Goal: Task Accomplishment & Management: Use online tool/utility

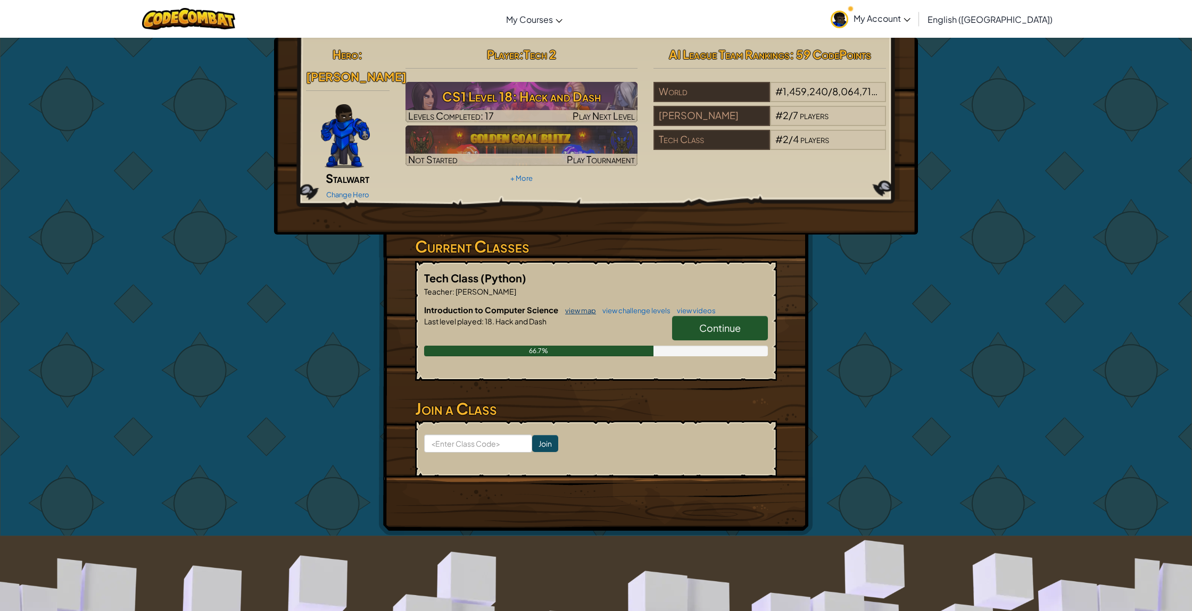
click at [570, 307] on link "view map" at bounding box center [578, 311] width 36 height 9
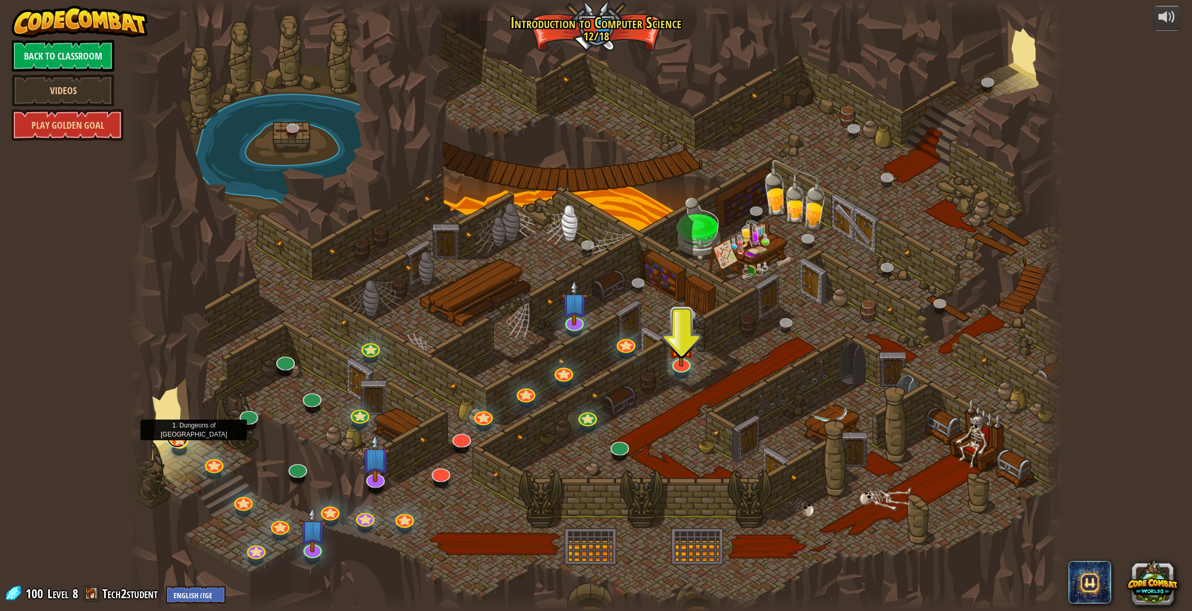
click at [175, 443] on link at bounding box center [177, 437] width 21 height 21
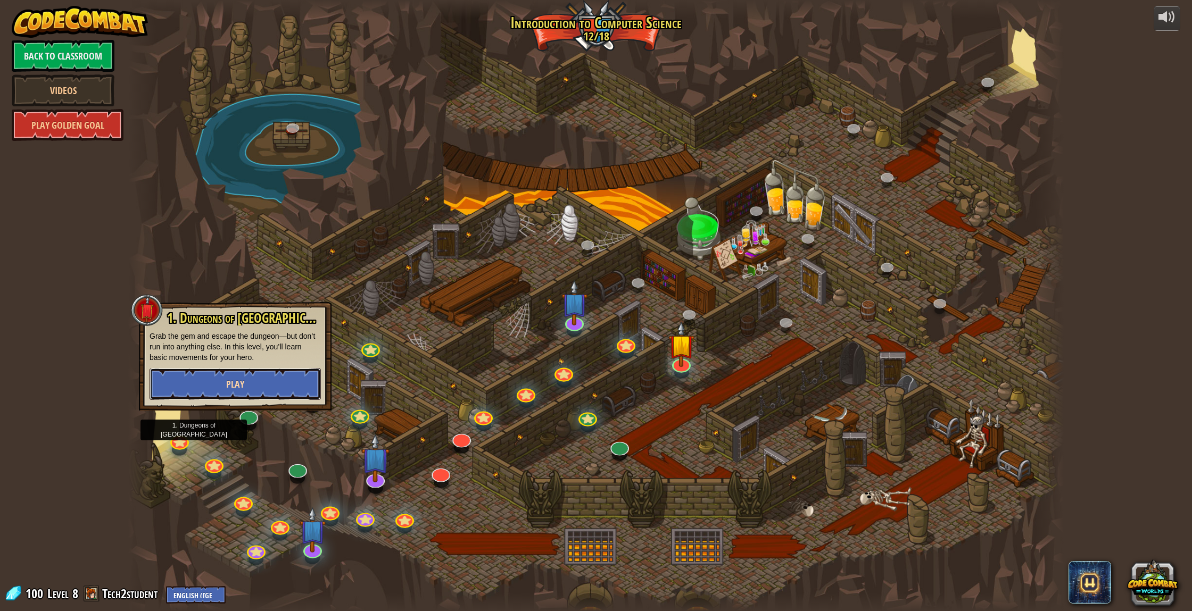
click at [249, 388] on button "Play" at bounding box center [235, 384] width 171 height 32
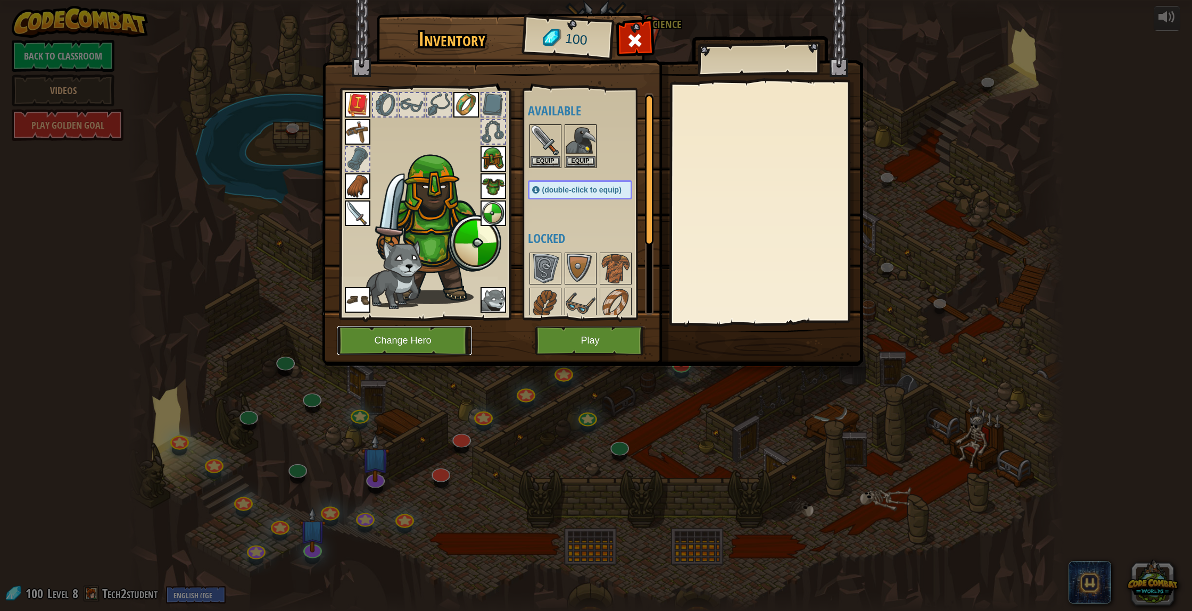
click at [411, 346] on button "Change Hero" at bounding box center [404, 340] width 135 height 29
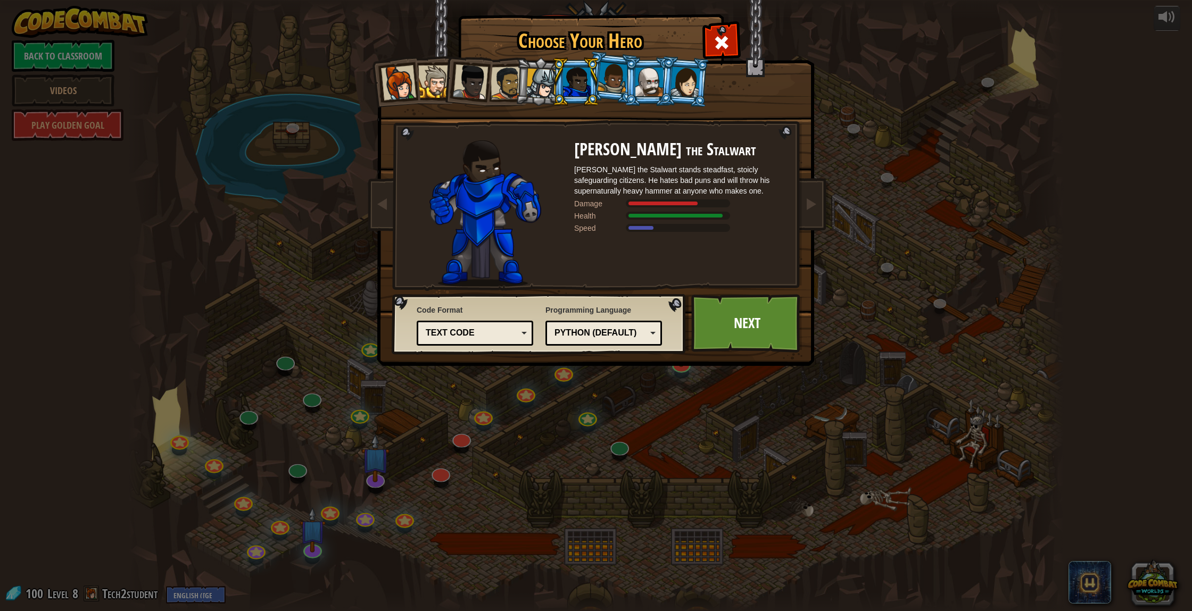
click at [572, 90] on div at bounding box center [577, 82] width 28 height 29
click at [556, 90] on li at bounding box center [576, 81] width 48 height 48
click at [536, 90] on div at bounding box center [541, 84] width 30 height 30
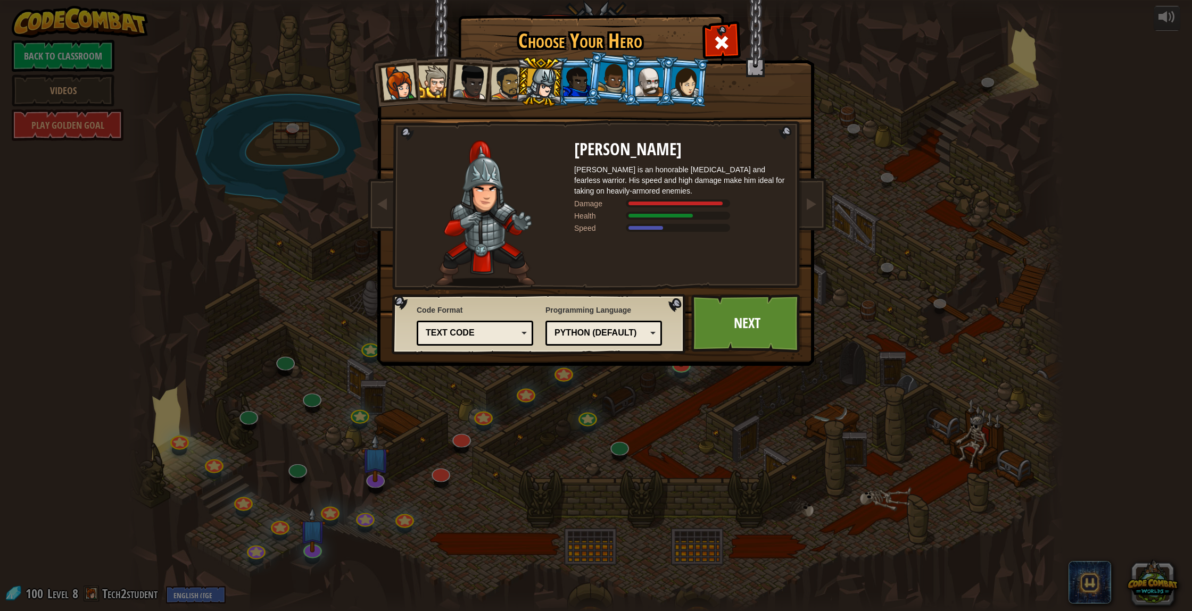
click at [583, 76] on div at bounding box center [577, 82] width 28 height 29
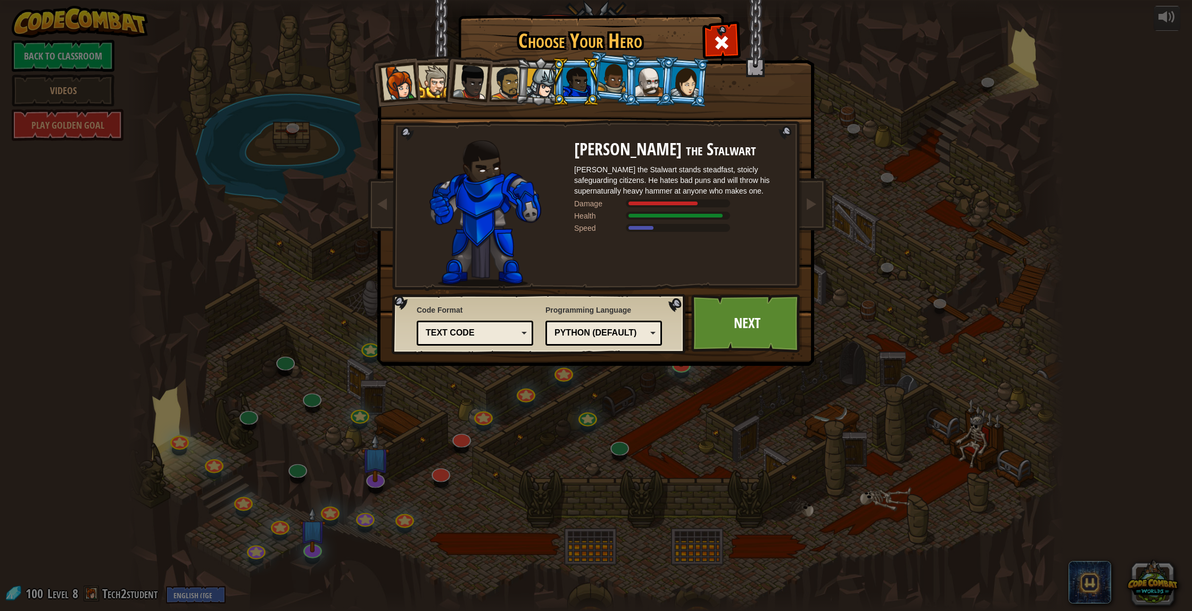
click at [639, 86] on div at bounding box center [649, 82] width 28 height 29
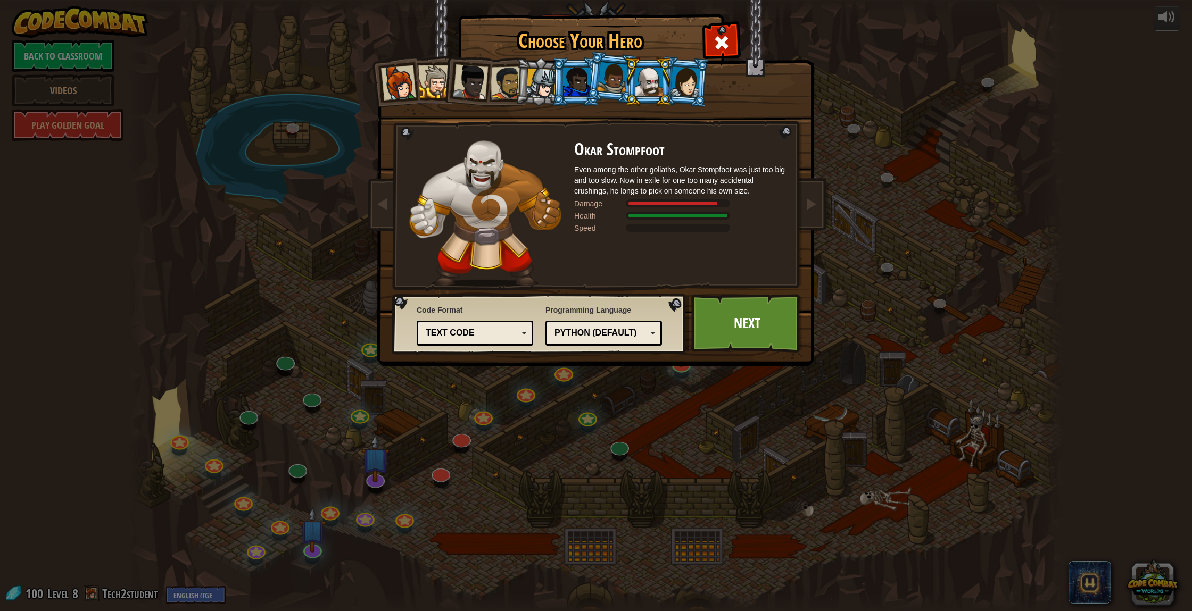
click at [680, 88] on div at bounding box center [686, 82] width 30 height 30
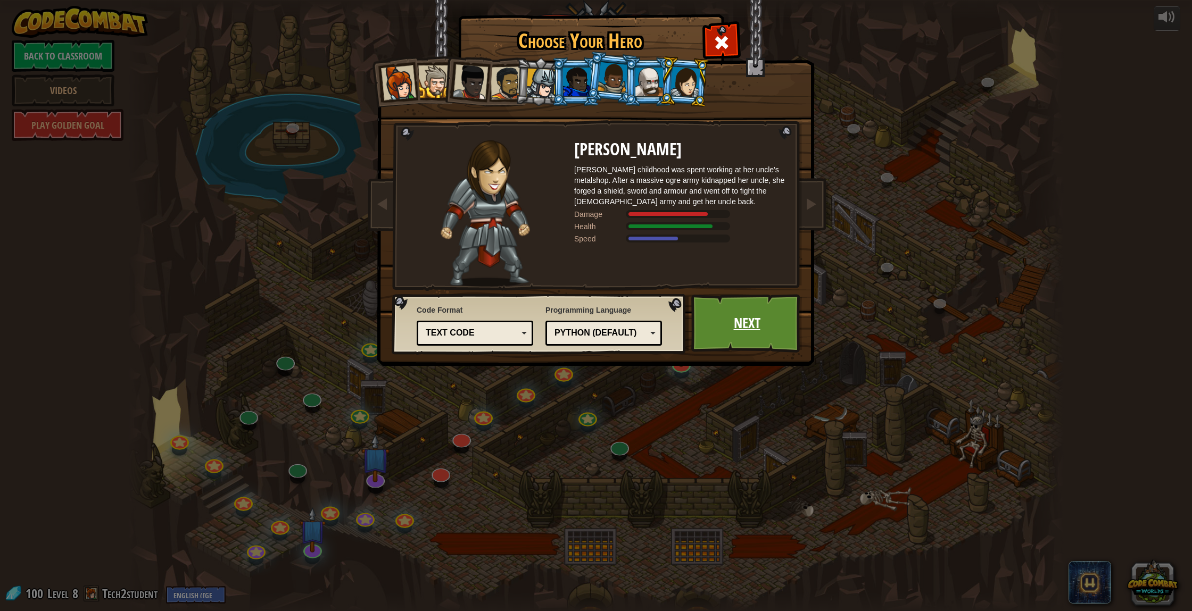
click at [783, 327] on link "Next" at bounding box center [746, 323] width 111 height 59
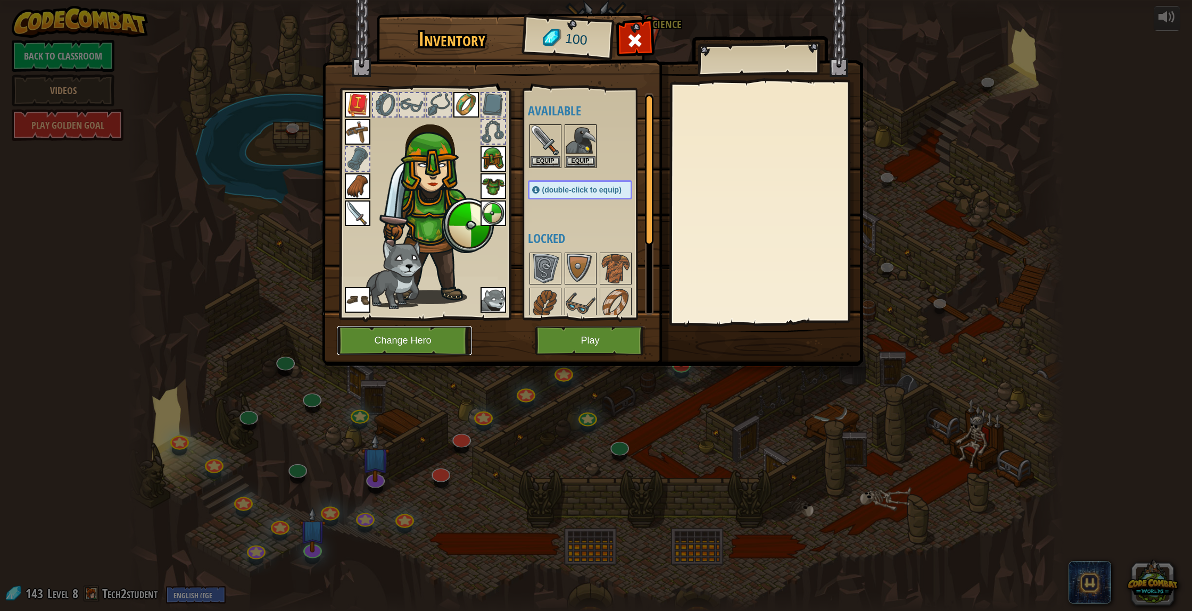
click at [423, 345] on button "Change Hero" at bounding box center [404, 340] width 135 height 29
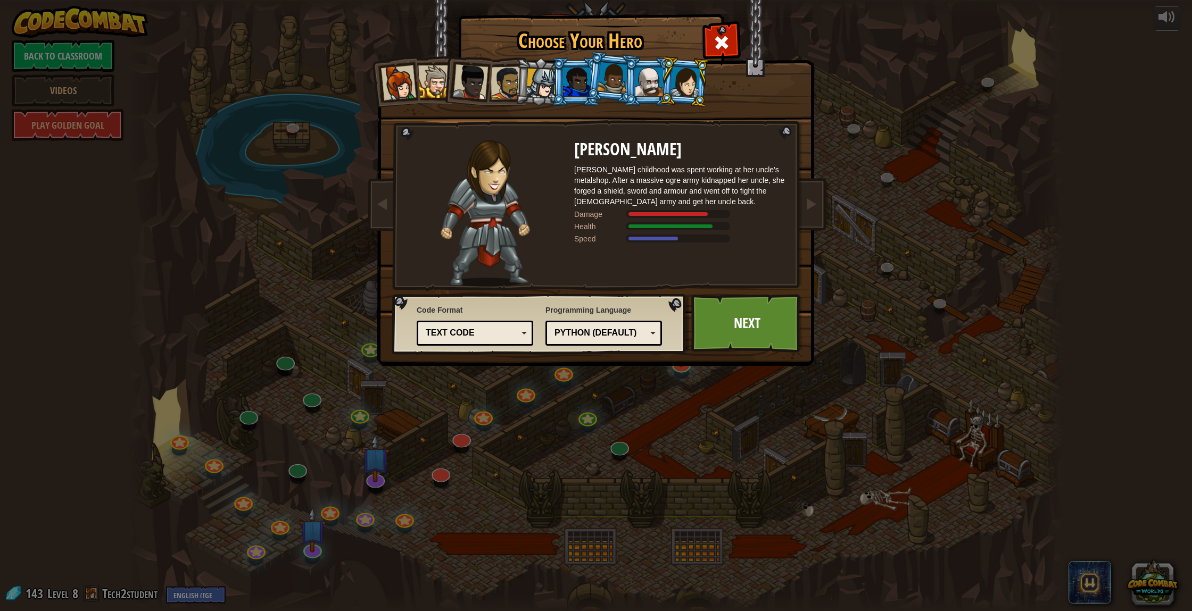
click at [603, 81] on div at bounding box center [613, 77] width 30 height 31
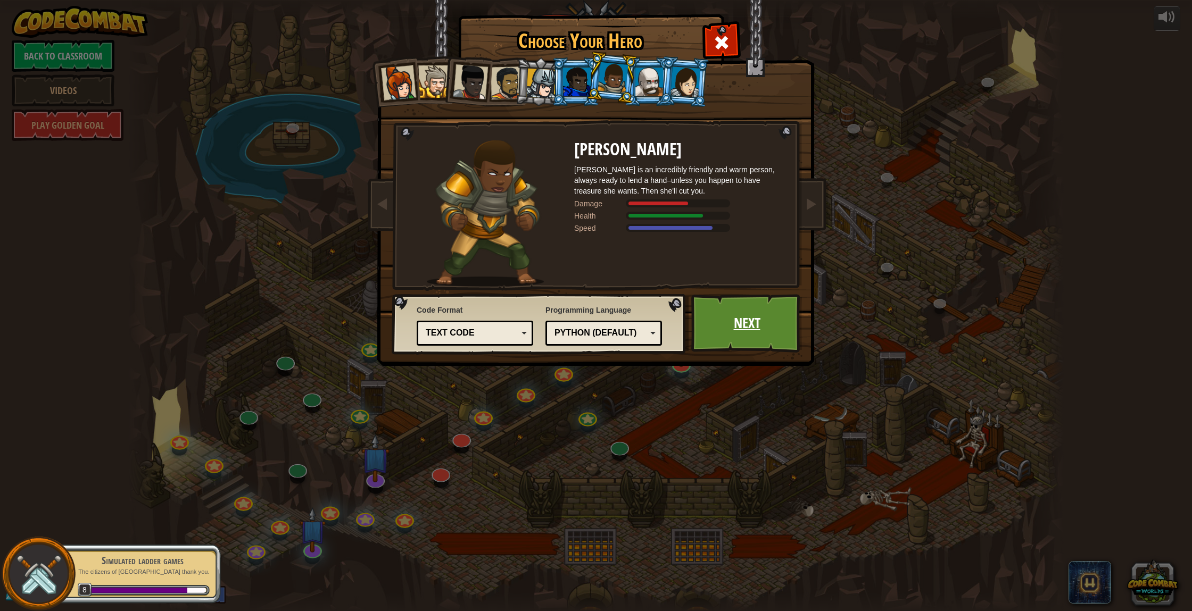
click at [728, 322] on link "Next" at bounding box center [746, 323] width 111 height 59
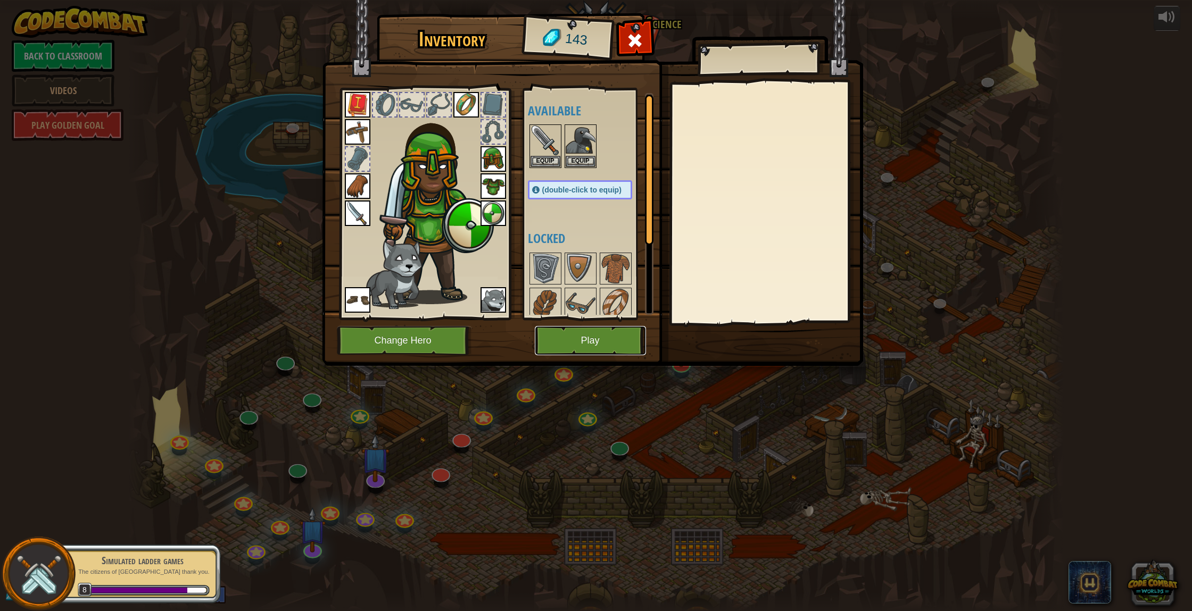
click at [584, 340] on button "Play" at bounding box center [590, 340] width 111 height 29
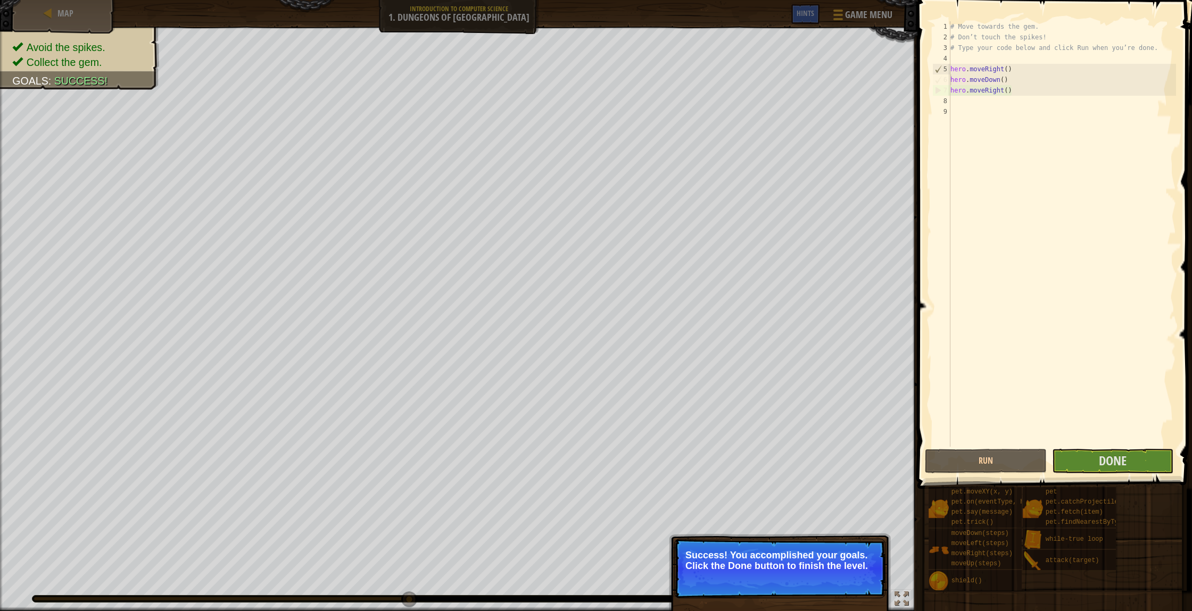
type textarea "hero.moveRight()"
click at [1099, 468] on span "Done" at bounding box center [1113, 460] width 28 height 17
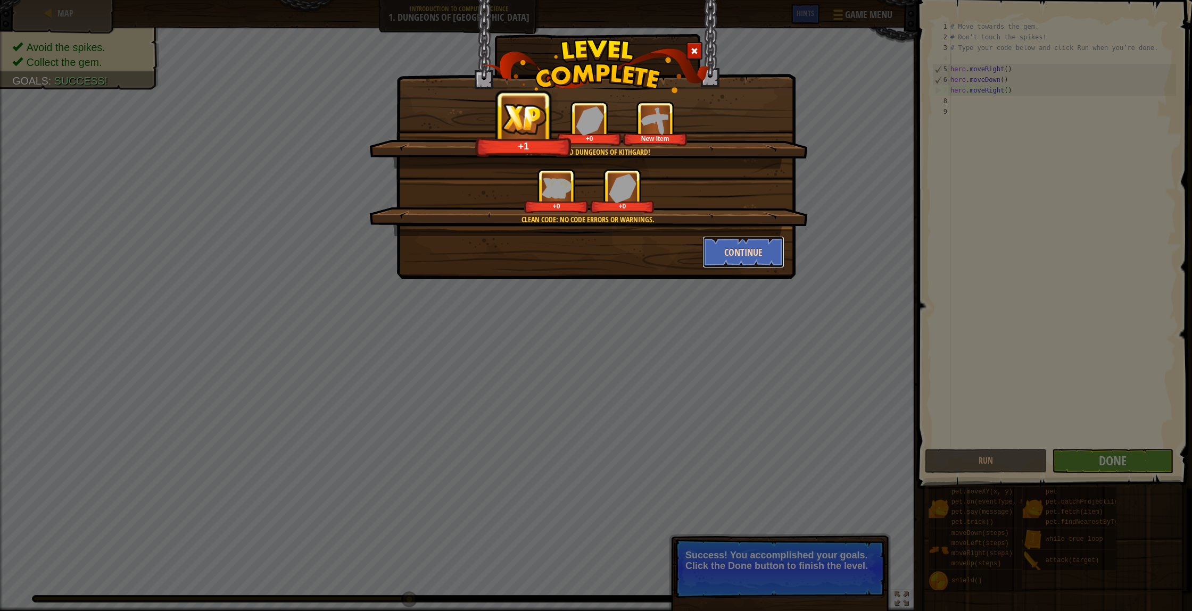
drag, startPoint x: 710, startPoint y: 237, endPoint x: 749, endPoint y: 253, distance: 41.3
click at [749, 253] on button "Continue" at bounding box center [743, 252] width 82 height 32
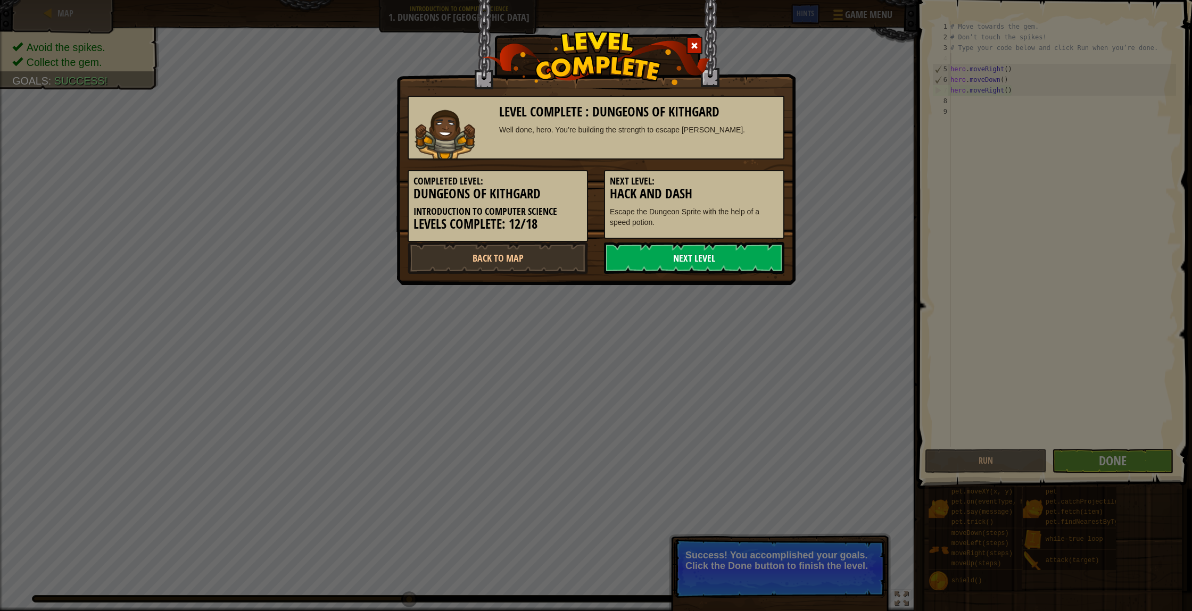
click at [749, 253] on link "Next Level" at bounding box center [694, 258] width 180 height 32
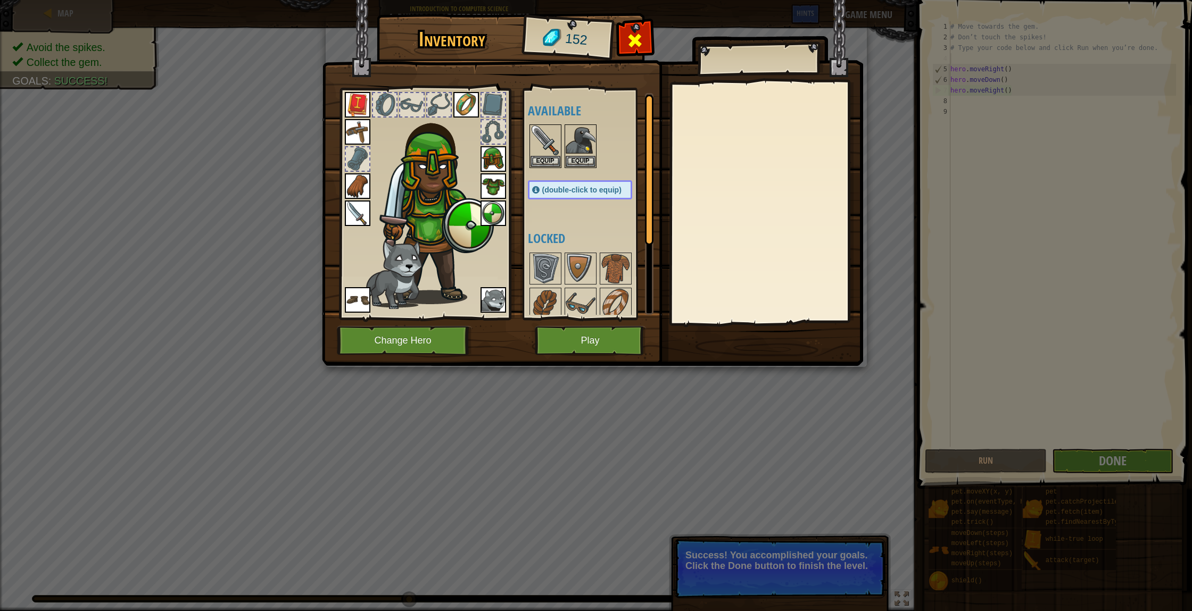
click at [632, 45] on span at bounding box center [634, 40] width 17 height 17
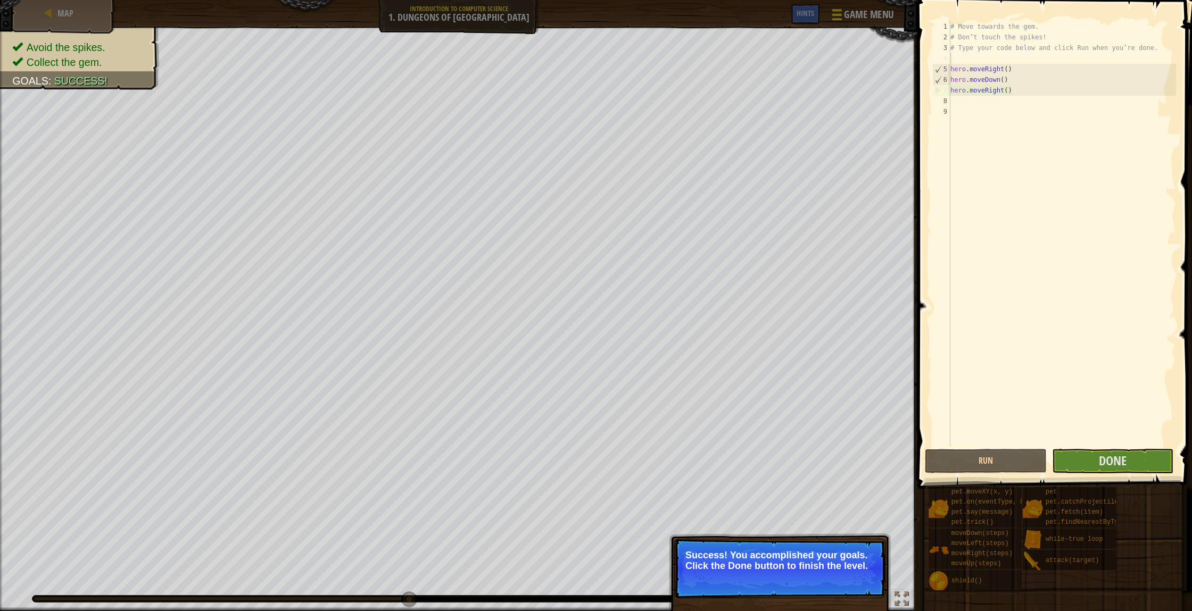
click at [845, 10] on span "Game Menu" at bounding box center [868, 14] width 49 height 14
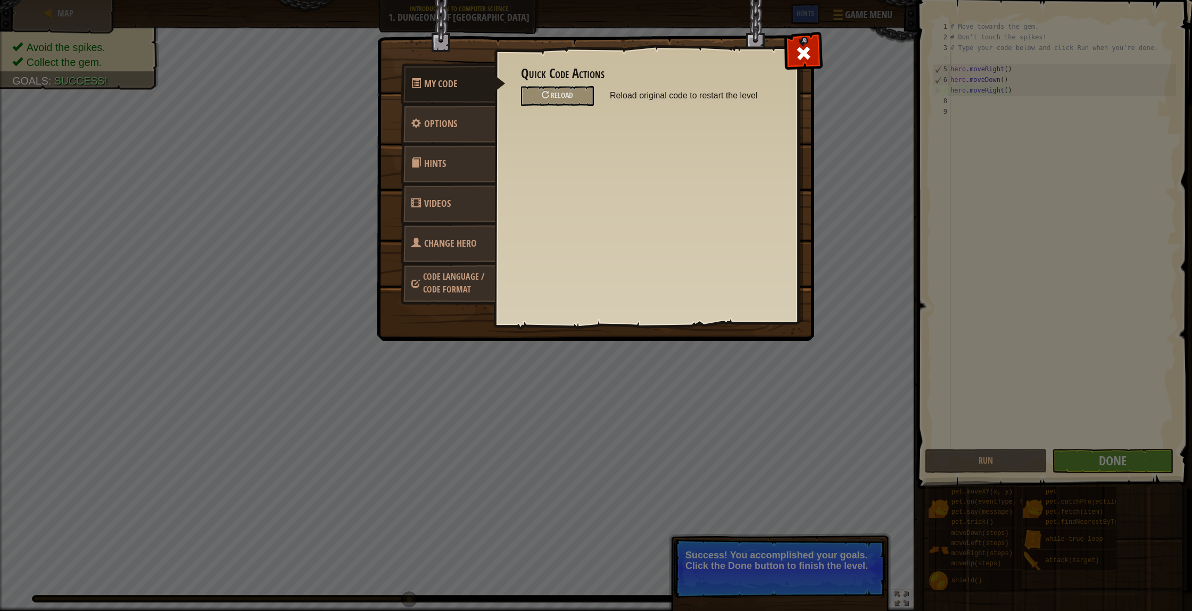
drag, startPoint x: 40, startPoint y: 23, endPoint x: 46, endPoint y: 28, distance: 7.9
click at [40, 24] on div "My Code Options Hints Videos Change Hero Code Language / Code Format Quick Code…" at bounding box center [596, 305] width 1192 height 611
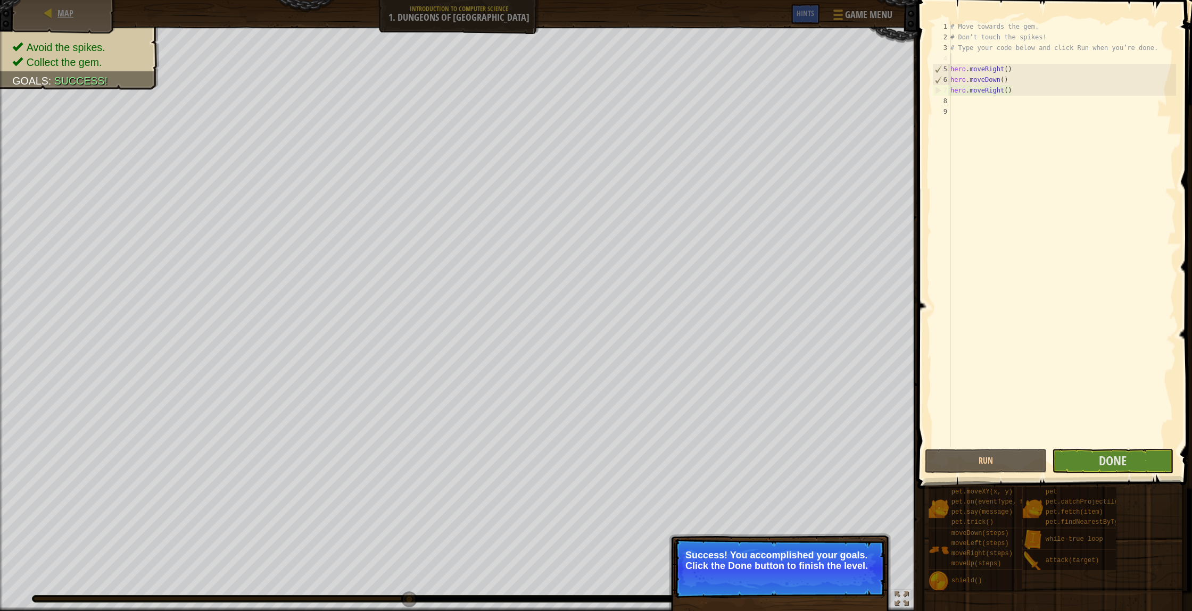
click at [42, 12] on div "Map" at bounding box center [63, 13] width 85 height 27
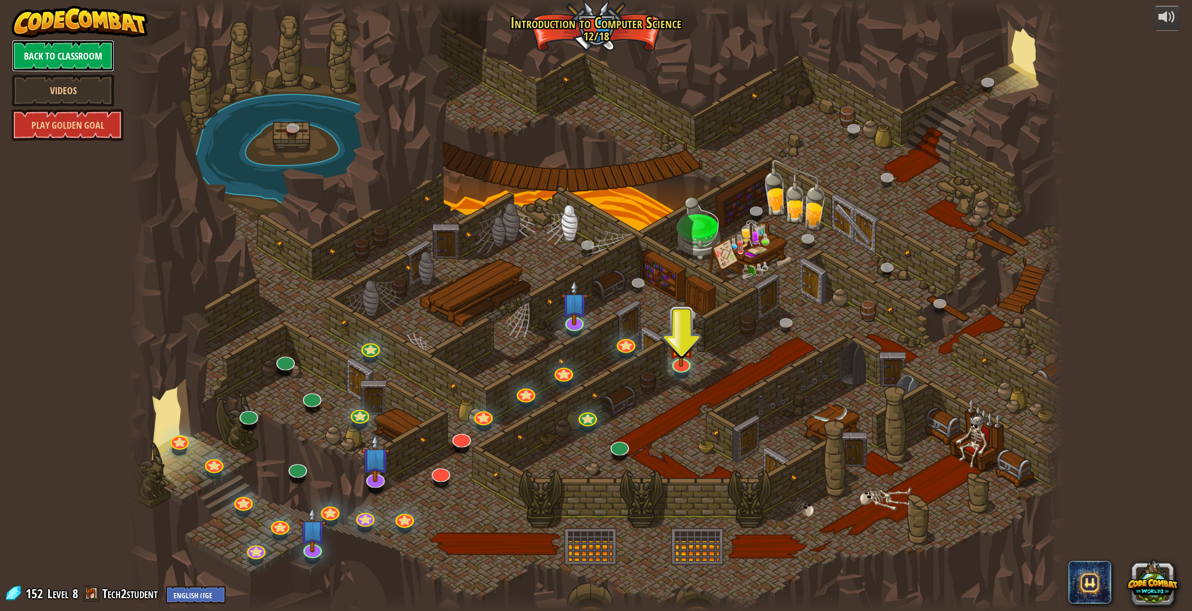
click at [69, 64] on link "Back to Classroom" at bounding box center [63, 56] width 103 height 32
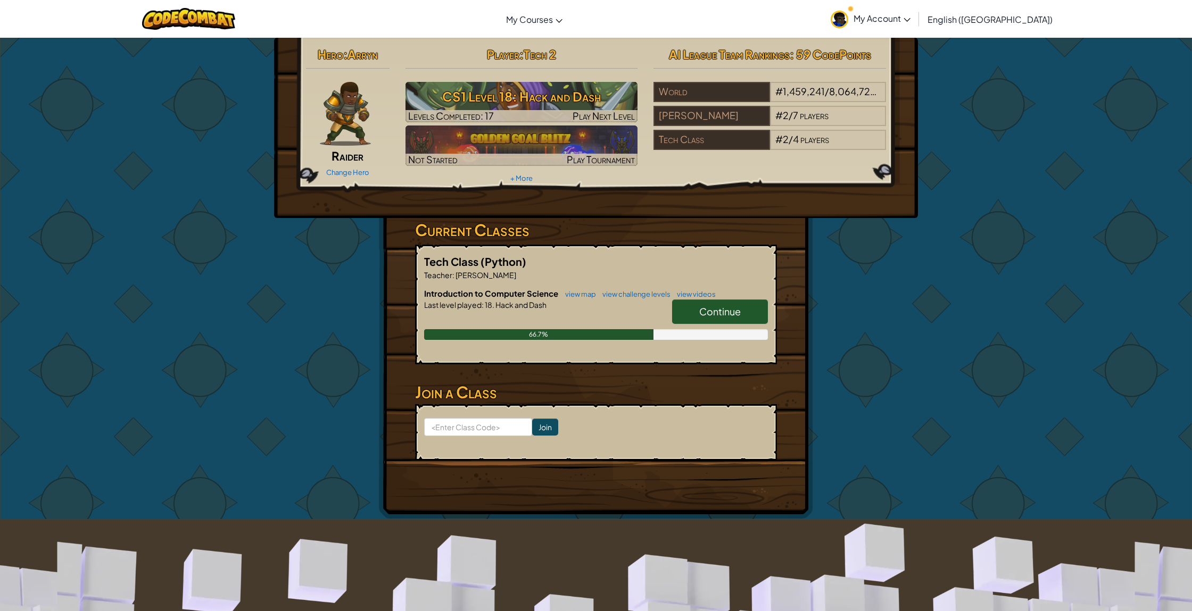
drag, startPoint x: 927, startPoint y: 18, endPoint x: 926, endPoint y: 26, distance: 7.5
click at [911, 18] on span "My Account" at bounding box center [882, 18] width 57 height 11
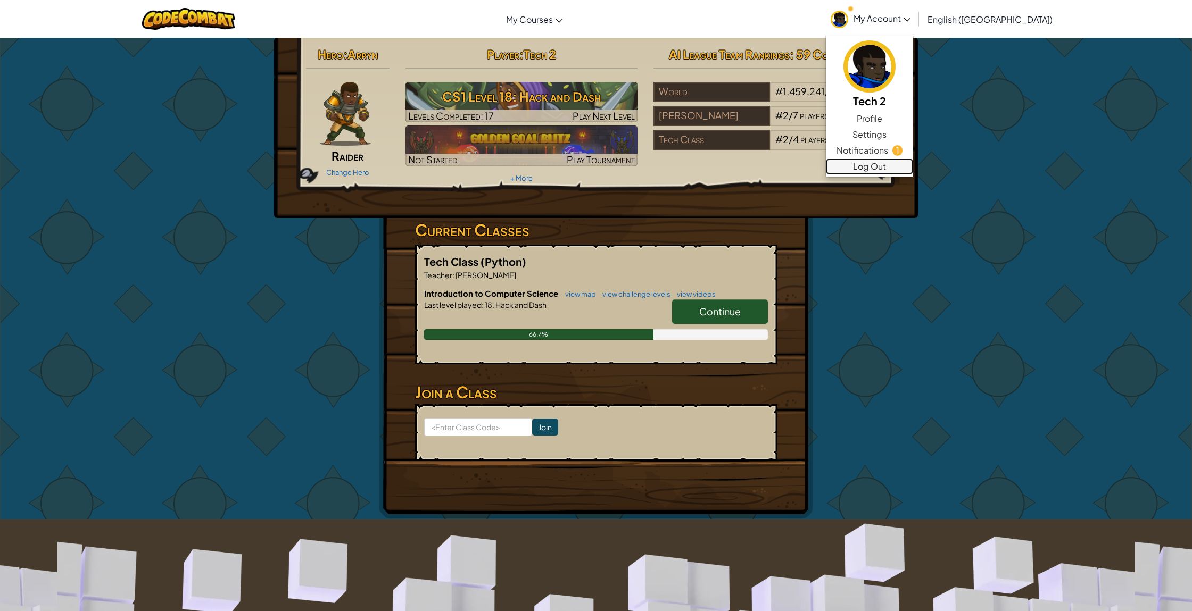
click at [913, 164] on link "Log Out" at bounding box center [869, 167] width 87 height 16
